Goal: Task Accomplishment & Management: Use online tool/utility

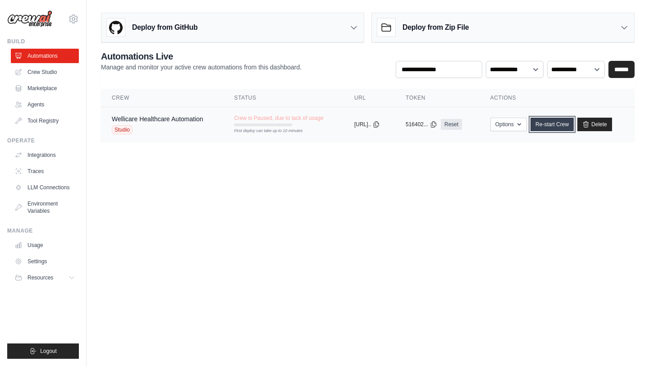
click at [566, 123] on link "Re-start Crew" at bounding box center [551, 125] width 43 height 14
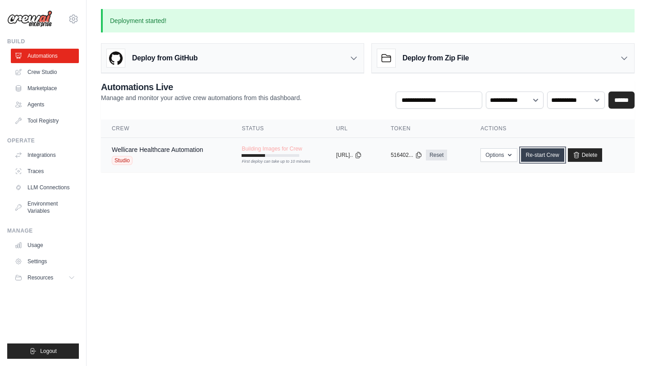
click at [538, 156] on link "Re-start Crew" at bounding box center [542, 155] width 43 height 14
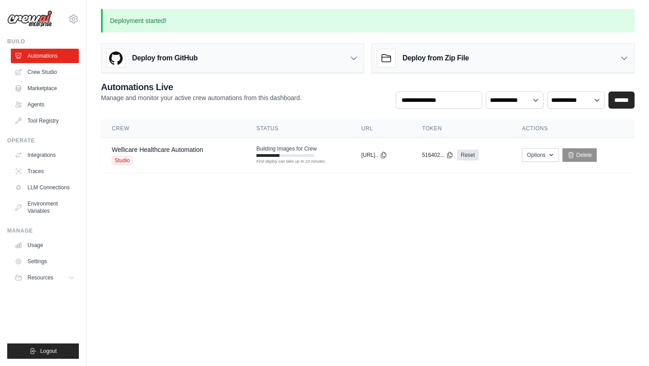
click at [518, 159] on td "Options Export React JSX Component Export React TSX Component Export MCP Server…" at bounding box center [572, 155] width 123 height 35
click at [553, 155] on icon "button" at bounding box center [551, 155] width 4 height 2
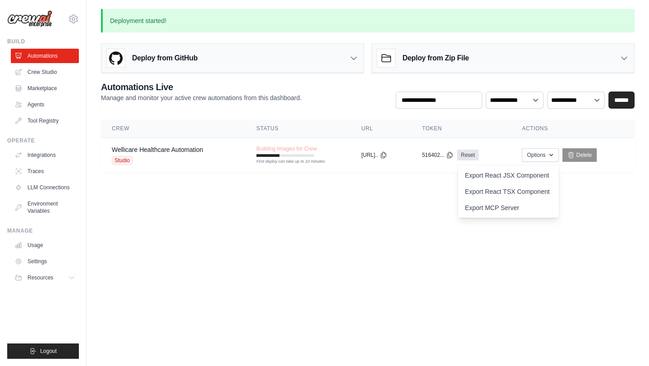
click at [360, 223] on body "talk2jayweb@gmail.com Settings Build Automations Crew Studio" at bounding box center [324, 183] width 649 height 366
click at [387, 158] on icon at bounding box center [383, 154] width 7 height 7
click at [288, 150] on span "Building Images for Crew" at bounding box center [286, 148] width 60 height 7
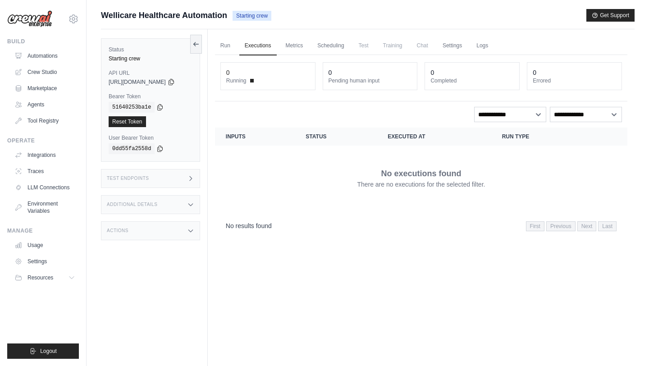
click at [643, 69] on div "Submit a support request Describe your issue or question * Please be specific a…" at bounding box center [368, 202] width 562 height 386
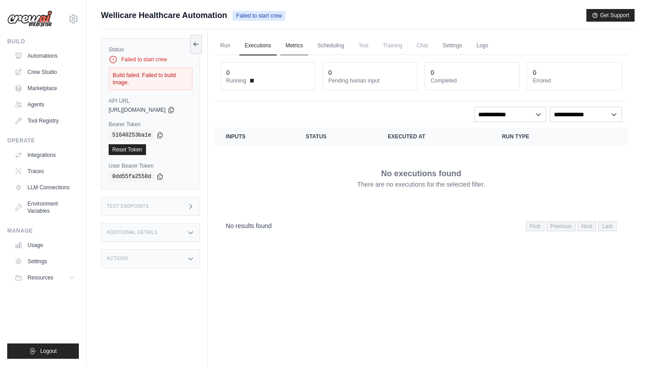
click at [297, 53] on link "Metrics" at bounding box center [294, 45] width 28 height 19
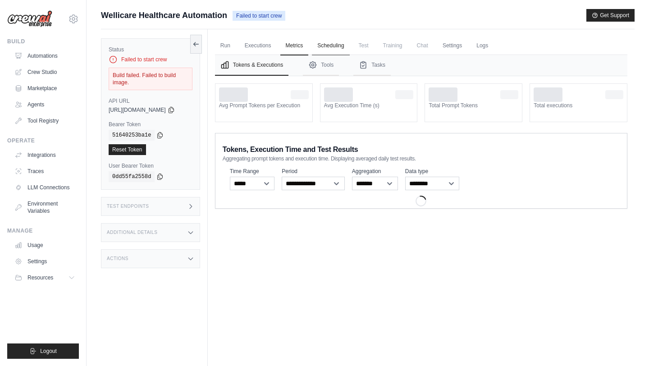
click at [336, 45] on link "Scheduling" at bounding box center [330, 45] width 37 height 19
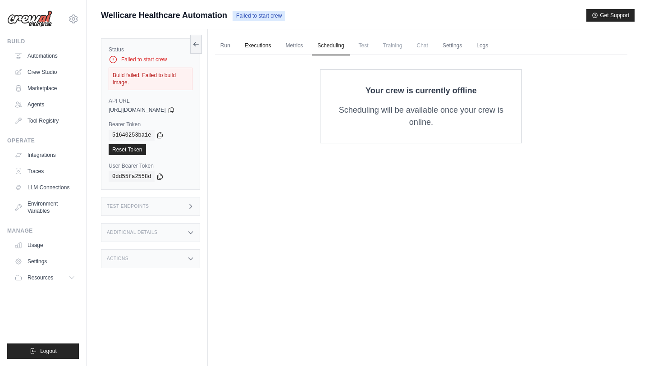
click at [262, 49] on link "Executions" at bounding box center [257, 45] width 37 height 19
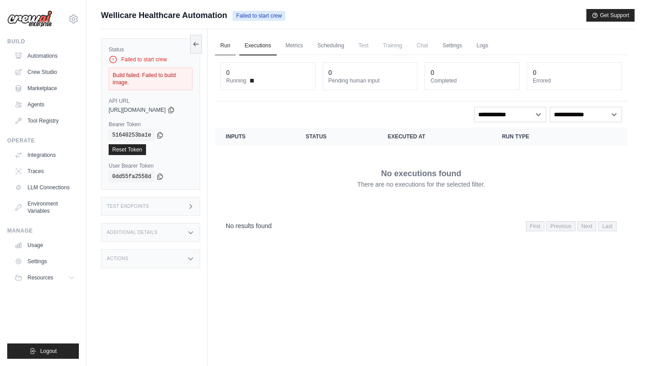
click at [236, 45] on link "Run" at bounding box center [225, 45] width 21 height 19
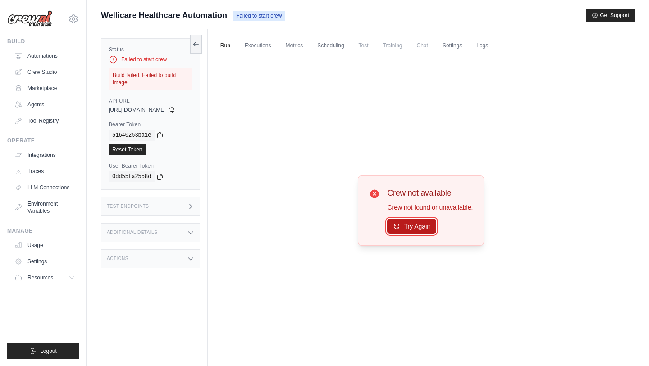
click at [409, 230] on button "Try Again" at bounding box center [411, 226] width 49 height 15
click at [412, 221] on button "Try Again" at bounding box center [411, 226] width 49 height 15
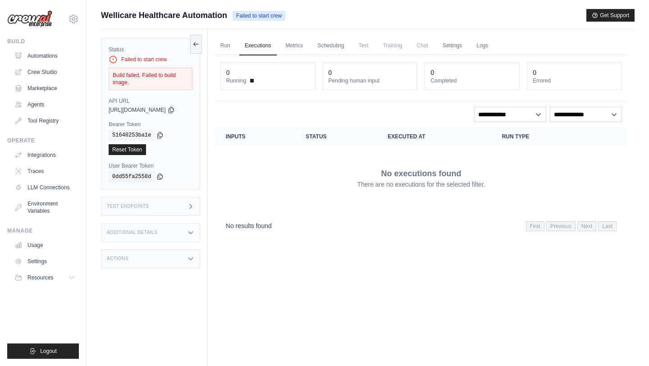
scroll to position [38, 0]
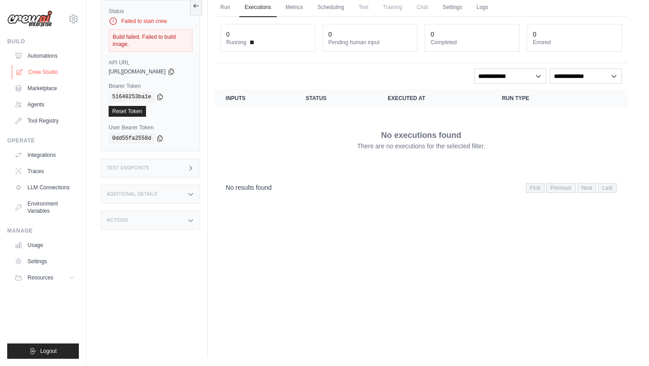
click at [46, 71] on link "Crew Studio" at bounding box center [46, 72] width 68 height 14
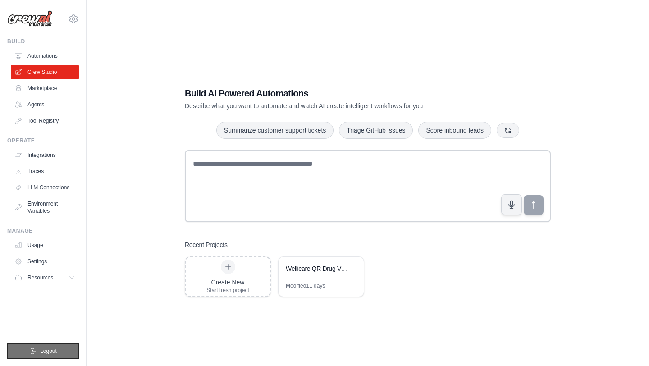
click at [53, 351] on span "Logout" at bounding box center [48, 350] width 17 height 7
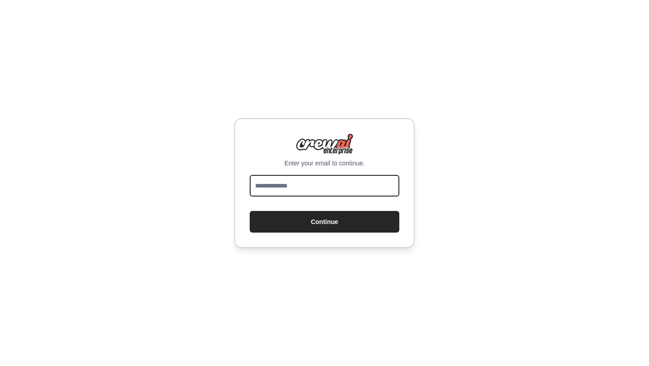
click at [312, 187] on input "email" at bounding box center [325, 186] width 150 height 22
type input "**********"
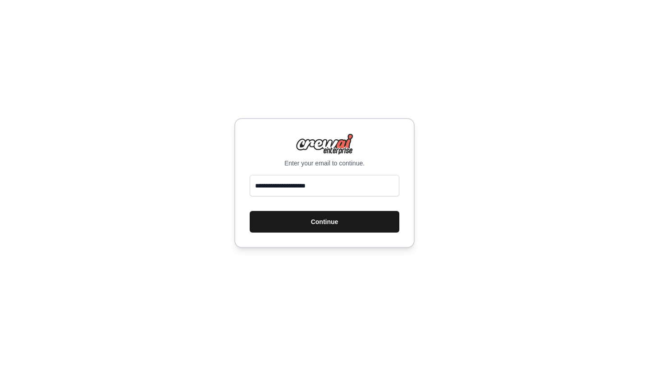
click at [311, 222] on button "Continue" at bounding box center [325, 222] width 150 height 22
